Goal: Information Seeking & Learning: Learn about a topic

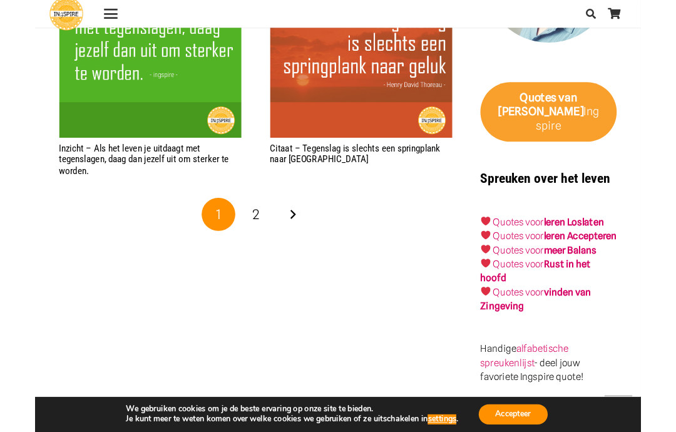
scroll to position [2524, 0]
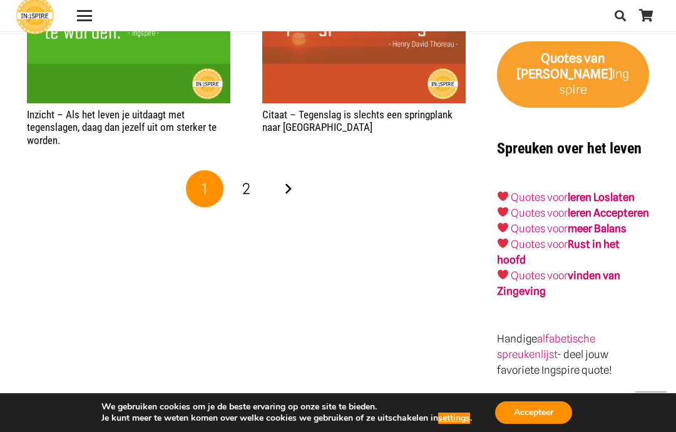
click at [287, 170] on link "Volgende" at bounding box center [288, 189] width 38 height 38
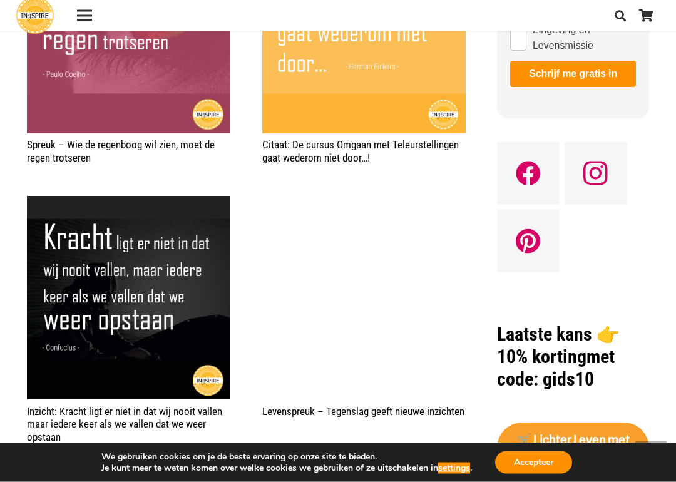
scroll to position [1441, 0]
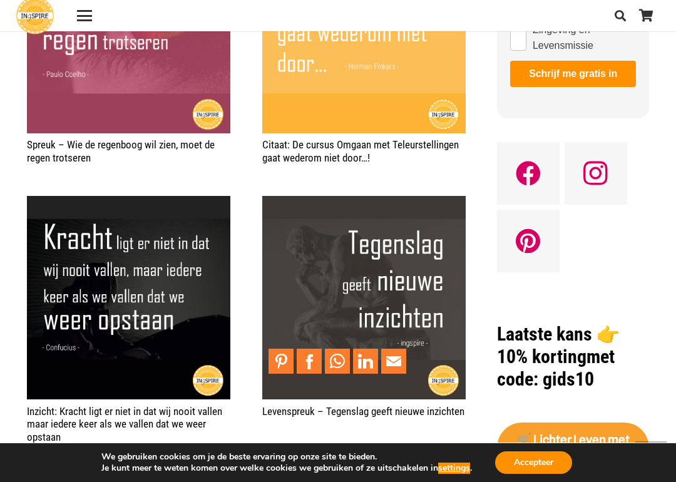
click at [390, 266] on img "Levenspreuk – Tegenslag geeft nieuwe inzichten" at bounding box center [363, 297] width 203 height 203
click at [396, 225] on img "Levenspreuk – Tegenslag geeft nieuwe inzichten" at bounding box center [363, 297] width 203 height 203
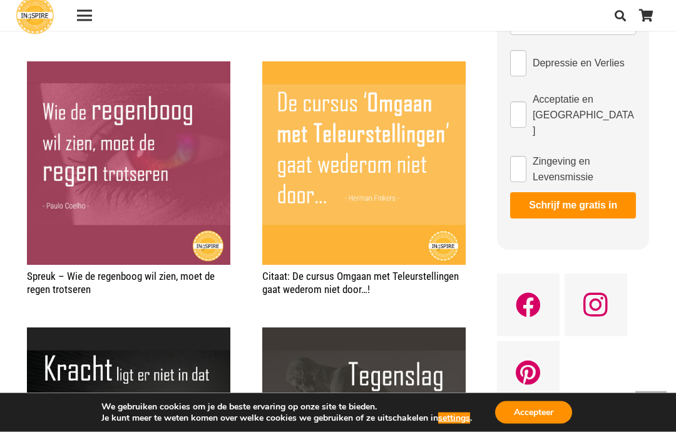
scroll to position [1278, 0]
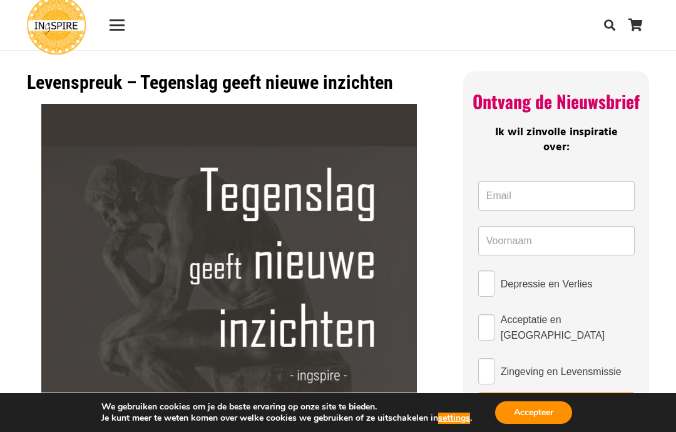
click at [328, 265] on img at bounding box center [229, 292] width 376 height 376
